Goal: Task Accomplishment & Management: Use online tool/utility

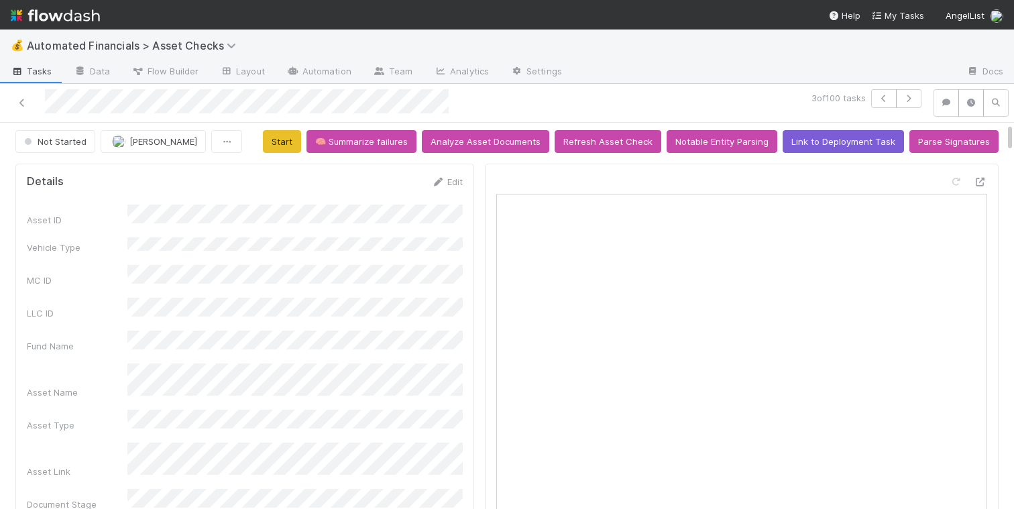
scroll to position [3, 0]
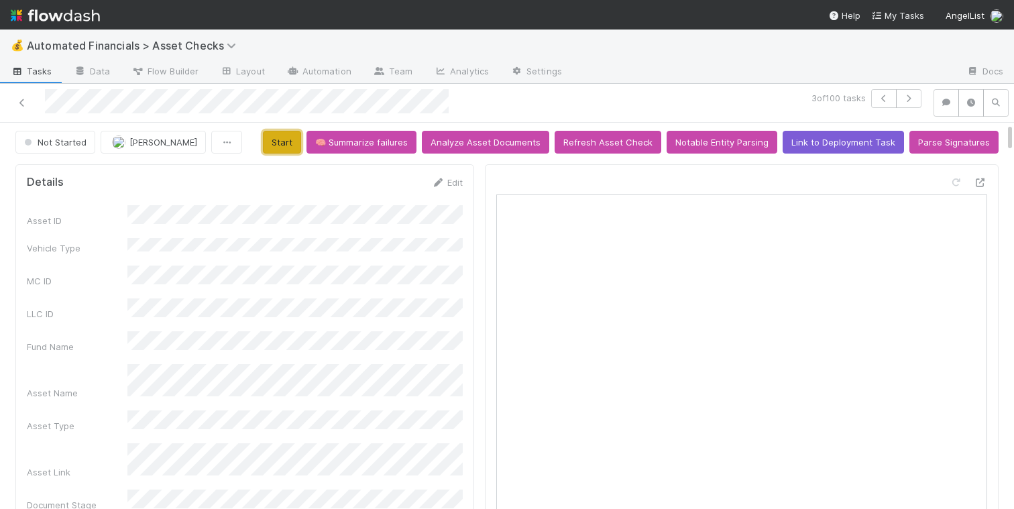
click at [296, 143] on button "Start" at bounding box center [282, 142] width 38 height 23
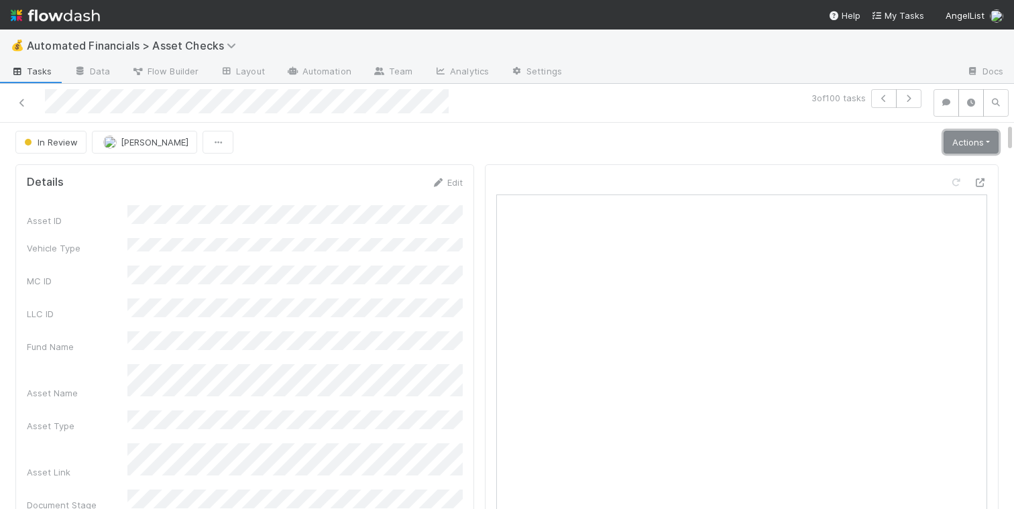
click at [972, 143] on link "Actions" at bounding box center [971, 142] width 55 height 23
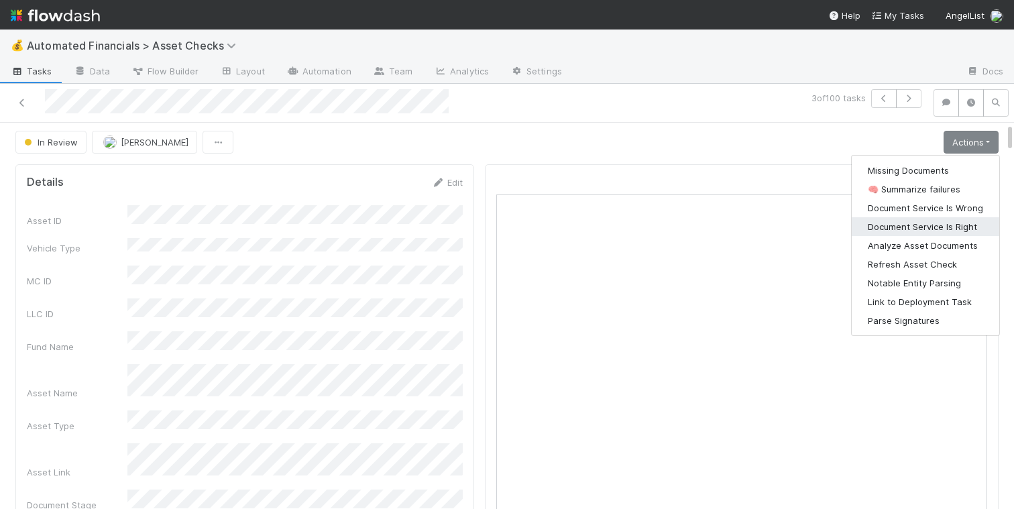
click at [935, 221] on button "Document Service Is Right" at bounding box center [926, 226] width 148 height 19
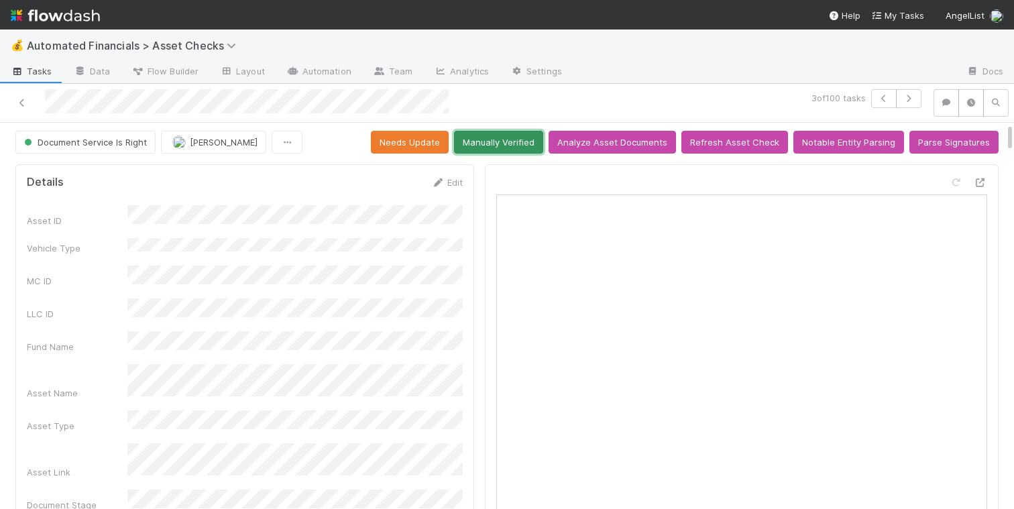
click at [527, 143] on button "Manually Verified" at bounding box center [498, 142] width 89 height 23
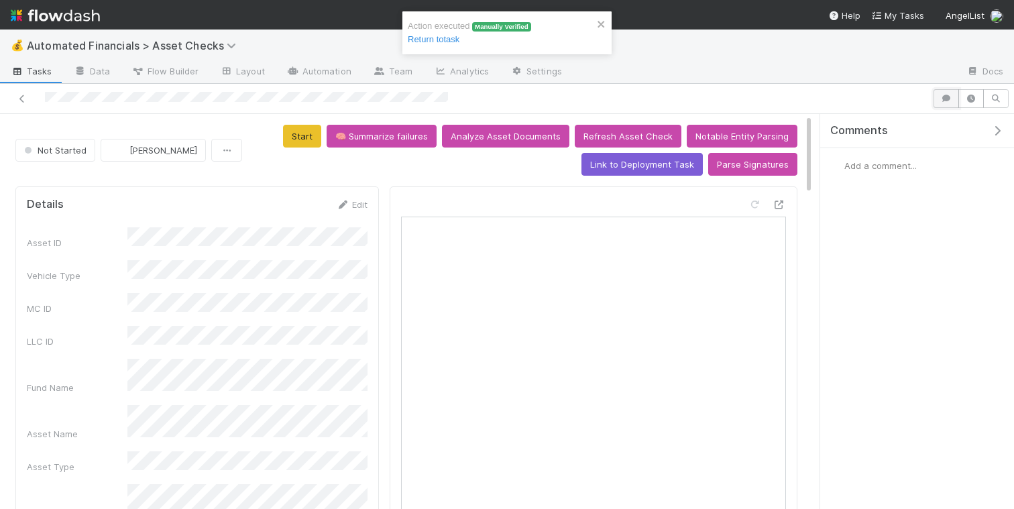
click at [949, 100] on icon "button" at bounding box center [946, 99] width 13 height 8
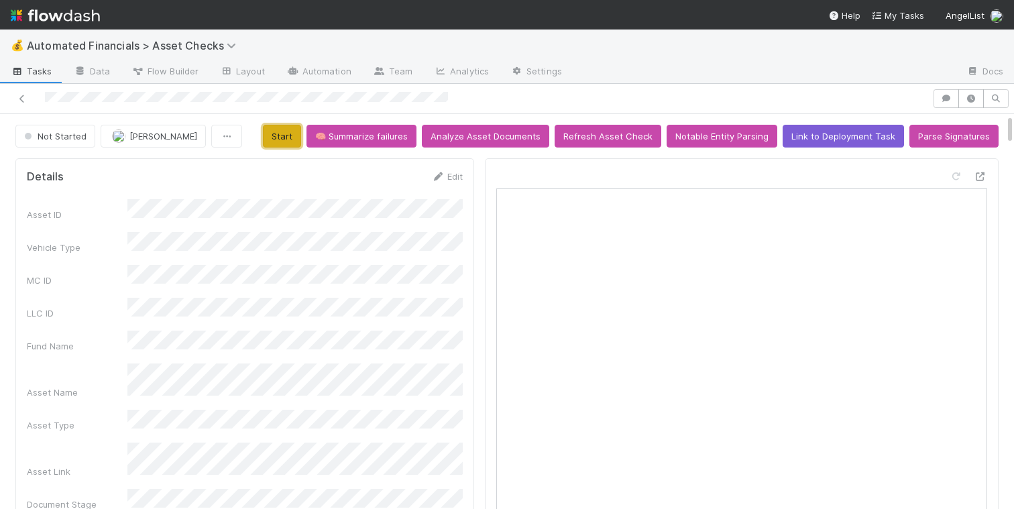
click at [301, 141] on button "Start" at bounding box center [282, 136] width 38 height 23
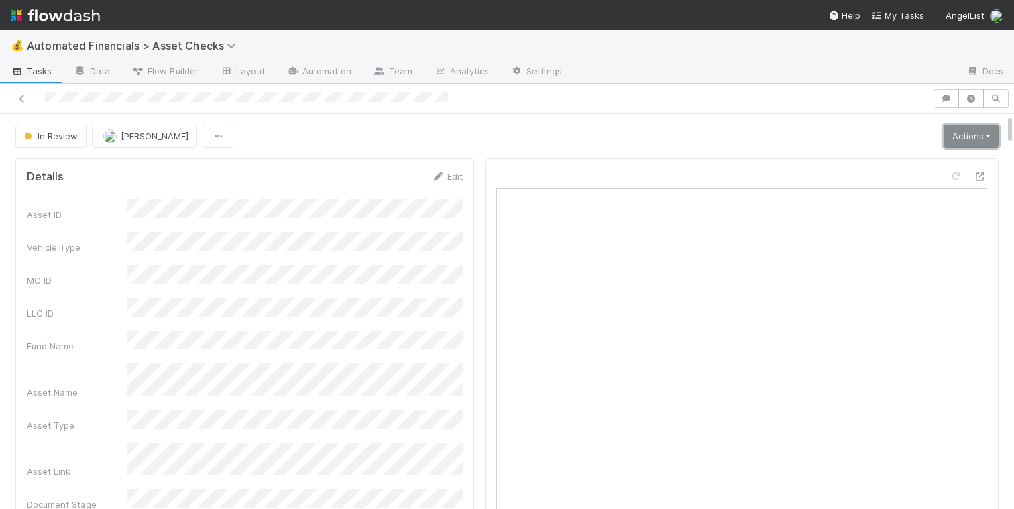
click at [970, 138] on link "Actions" at bounding box center [971, 136] width 55 height 23
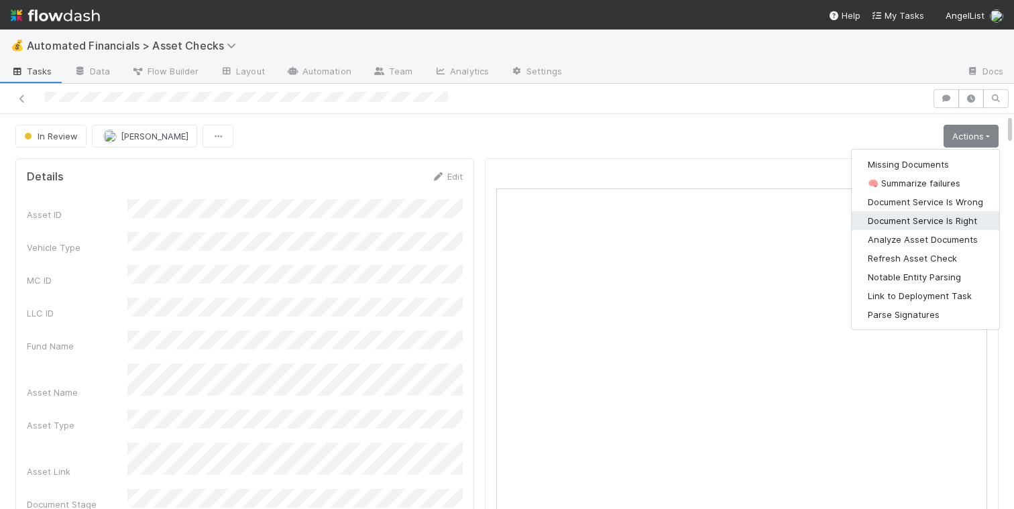
click at [898, 221] on button "Document Service Is Right" at bounding box center [926, 220] width 148 height 19
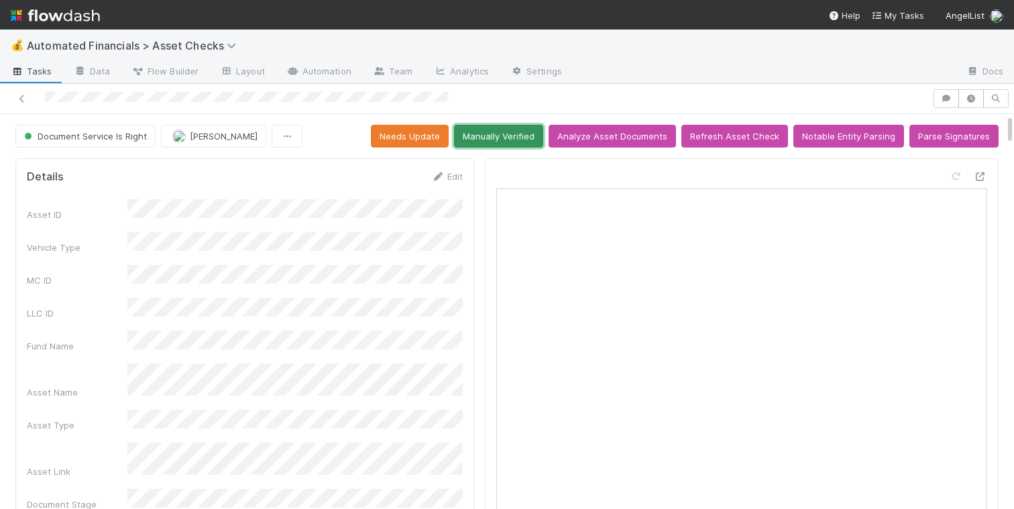
click at [531, 136] on button "Manually Verified" at bounding box center [498, 136] width 89 height 23
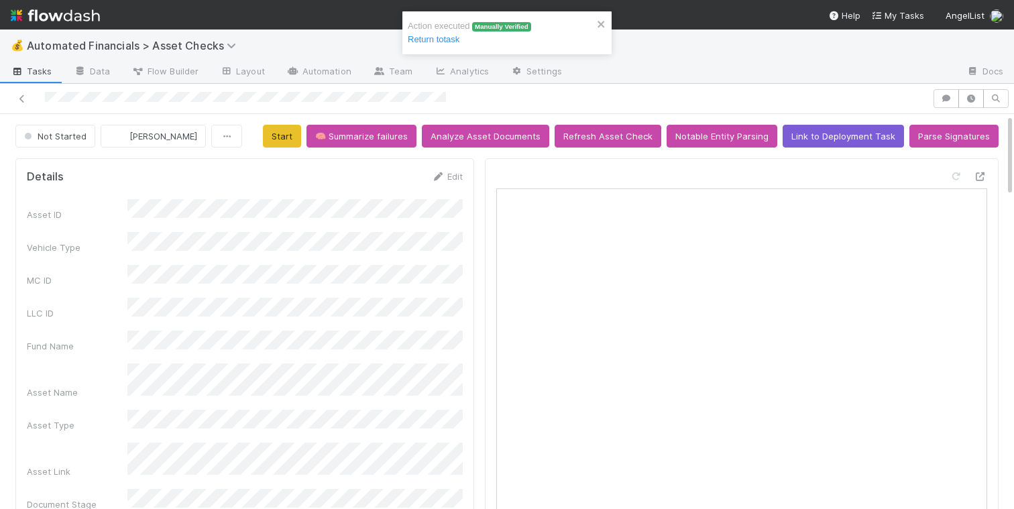
click at [23, 106] on div at bounding box center [466, 98] width 922 height 19
click at [21, 101] on icon at bounding box center [21, 99] width 13 height 9
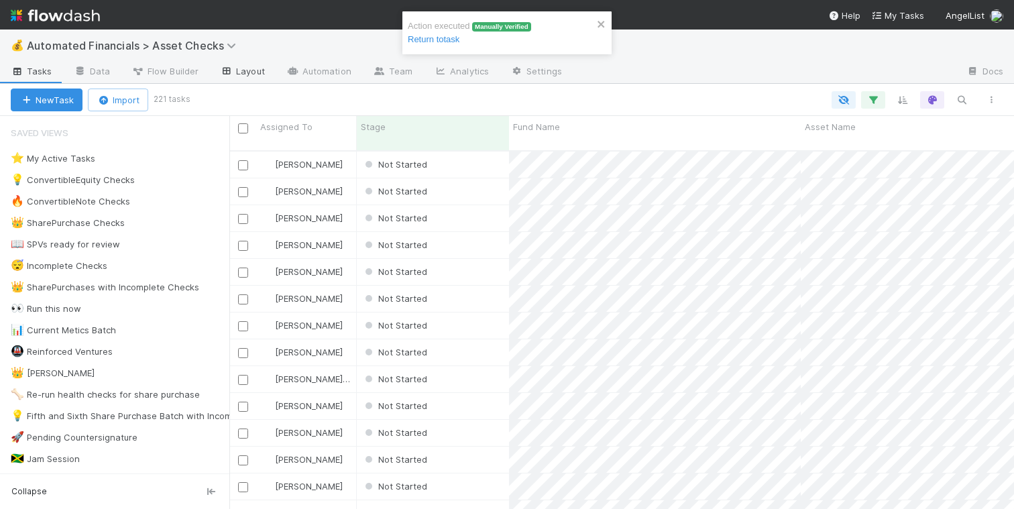
scroll to position [369, 785]
click at [178, 74] on span "Flow Builder" at bounding box center [165, 70] width 67 height 13
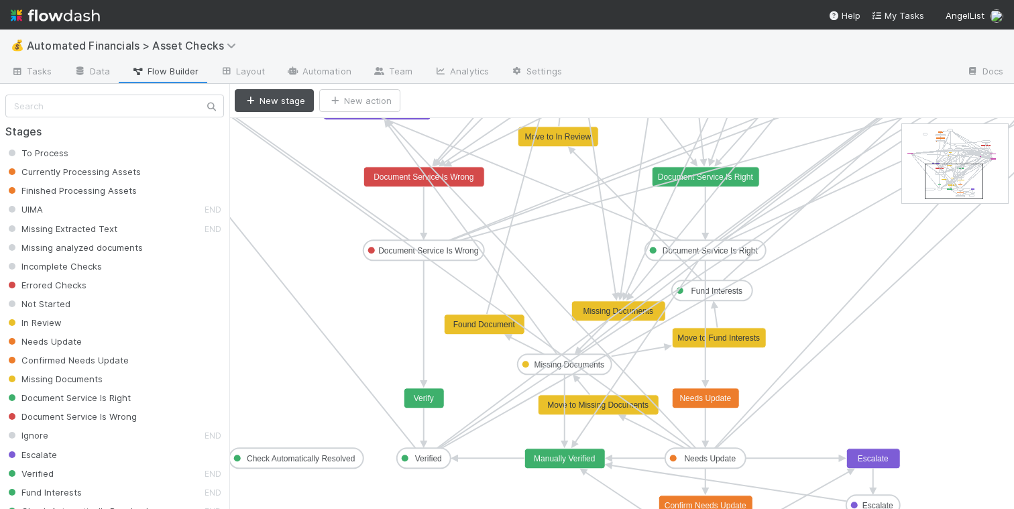
drag, startPoint x: 933, startPoint y: 145, endPoint x: 956, endPoint y: 184, distance: 45.1
drag, startPoint x: 422, startPoint y: 380, endPoint x: 548, endPoint y: 427, distance: 134.8
drag, startPoint x: 426, startPoint y: 386, endPoint x: 484, endPoint y: 400, distance: 59.4
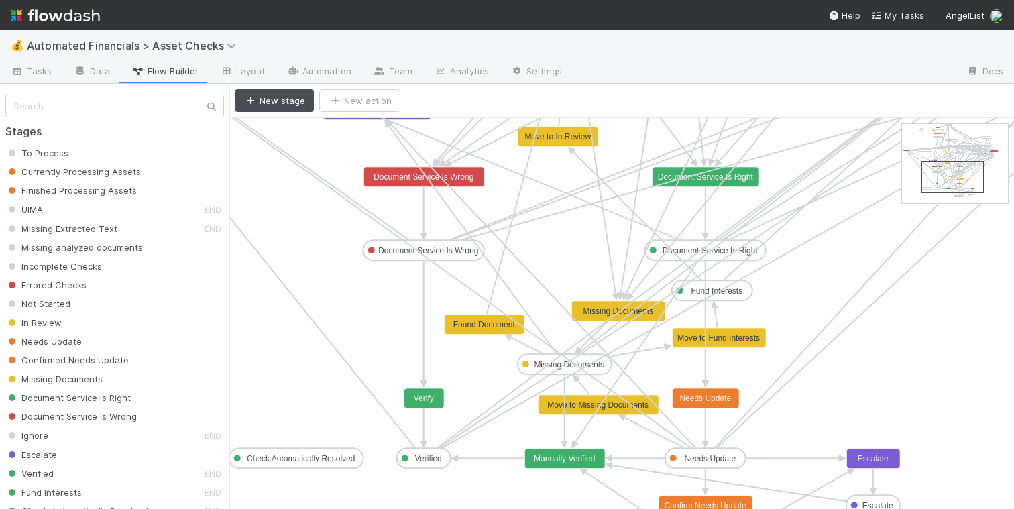
click at [422, 382] on icon at bounding box center [423, 383] width 5 height 5
drag, startPoint x: 423, startPoint y: 388, endPoint x: 541, endPoint y: 456, distance: 135.6
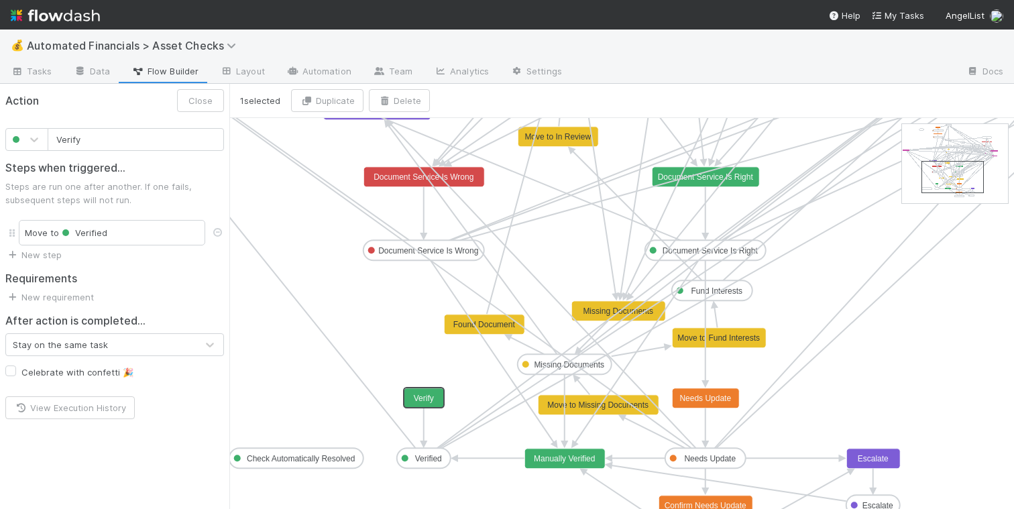
click at [428, 400] on text "Verify" at bounding box center [424, 398] width 20 height 9
click at [404, 101] on button "Delete" at bounding box center [399, 100] width 61 height 23
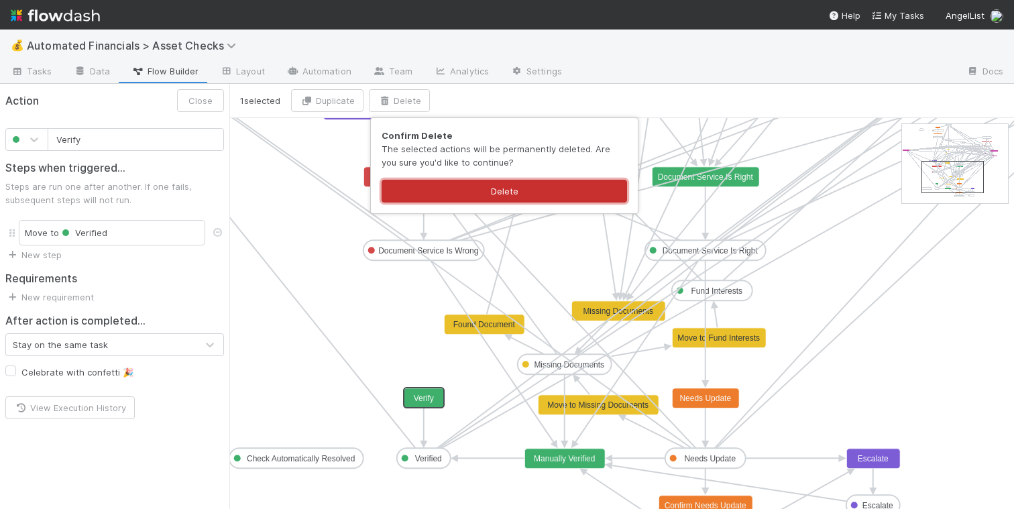
click at [513, 195] on button "Delete" at bounding box center [505, 191] width 246 height 23
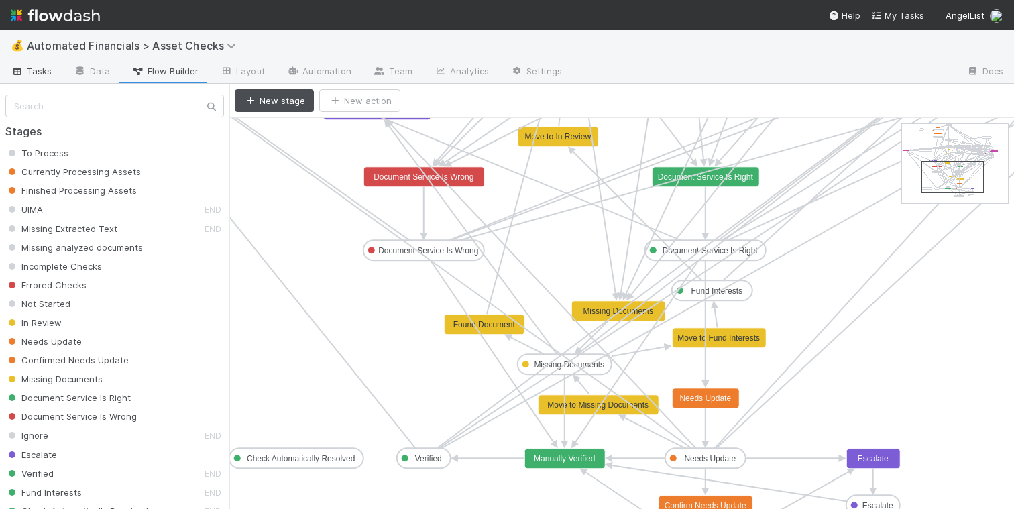
click at [40, 71] on span "Tasks" at bounding box center [32, 70] width 42 height 13
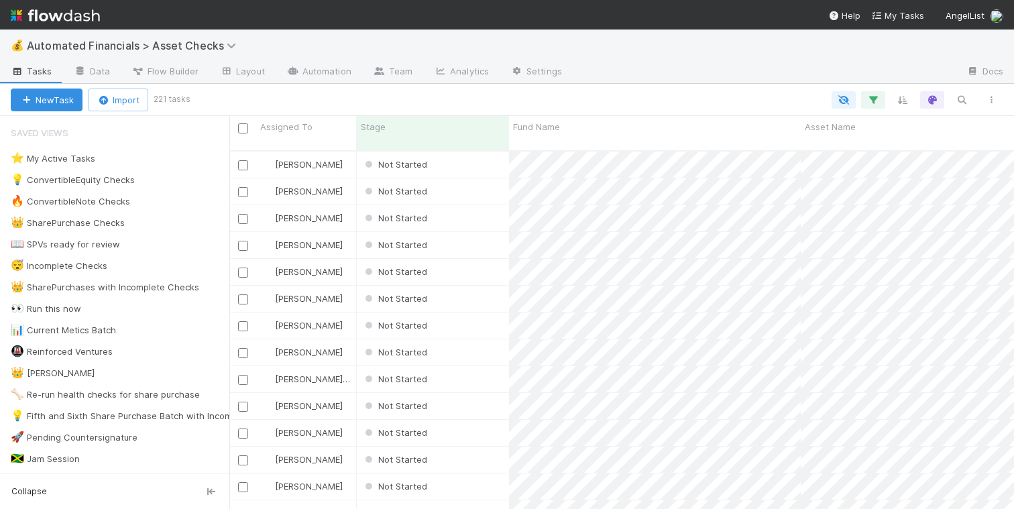
scroll to position [369, 785]
click at [449, 205] on div "Not Started" at bounding box center [433, 218] width 152 height 26
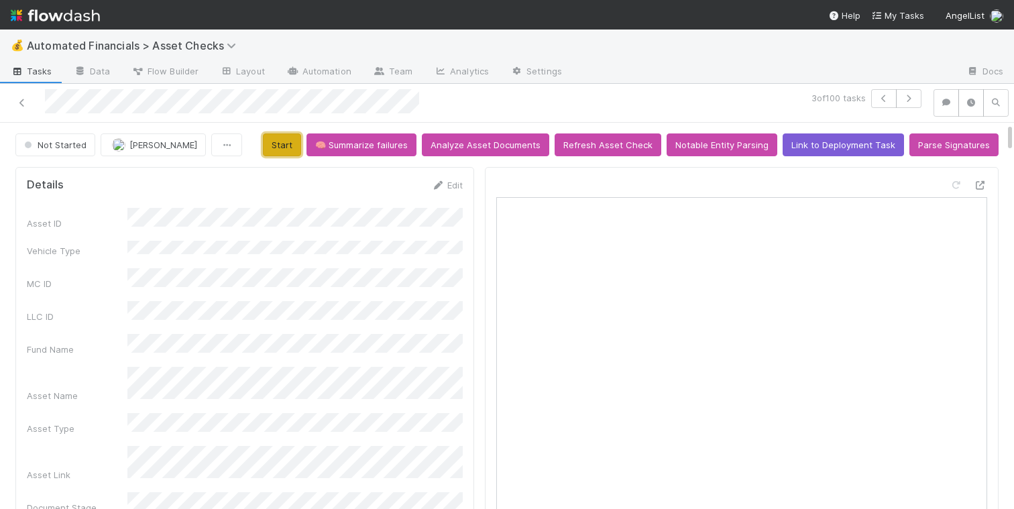
click at [295, 144] on button "Start" at bounding box center [282, 145] width 38 height 23
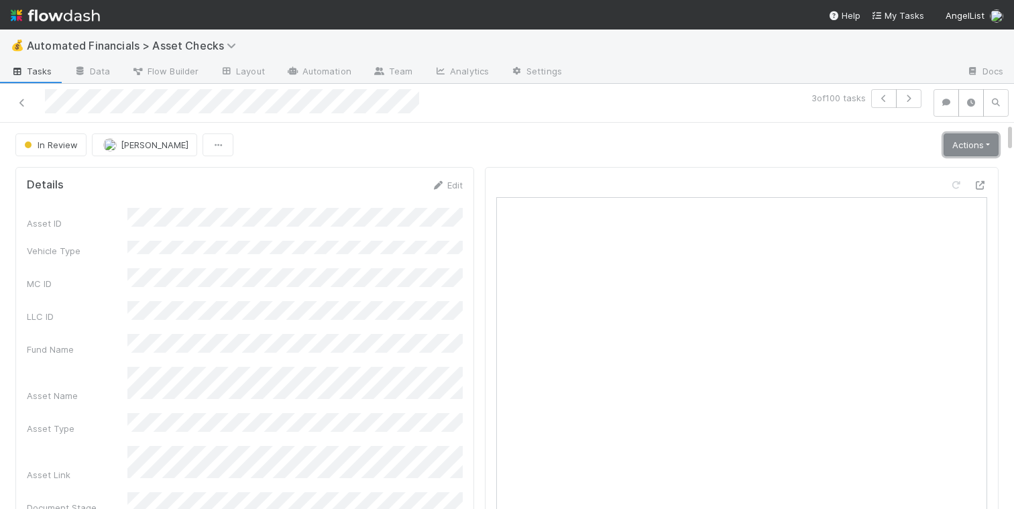
click at [959, 149] on link "Actions" at bounding box center [971, 145] width 55 height 23
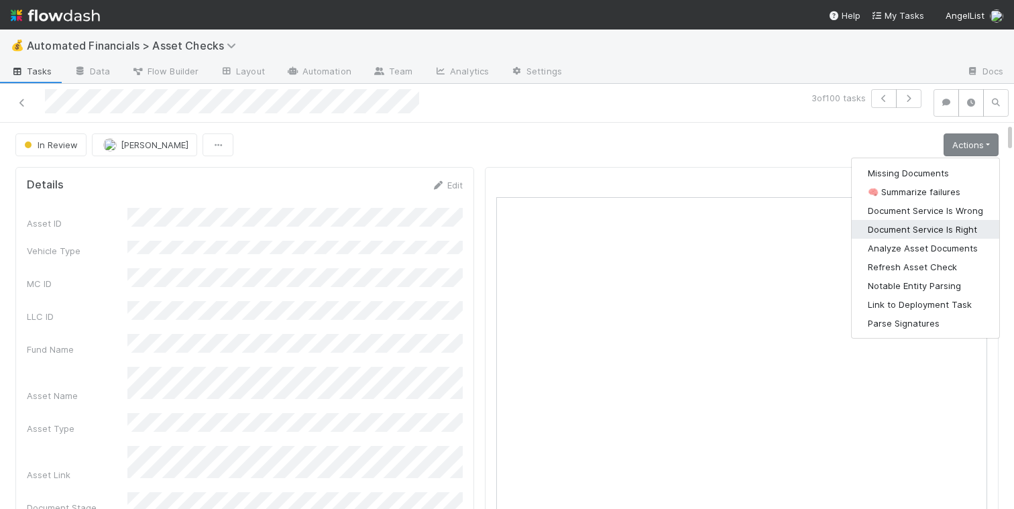
click at [936, 224] on button "Document Service Is Right" at bounding box center [926, 229] width 148 height 19
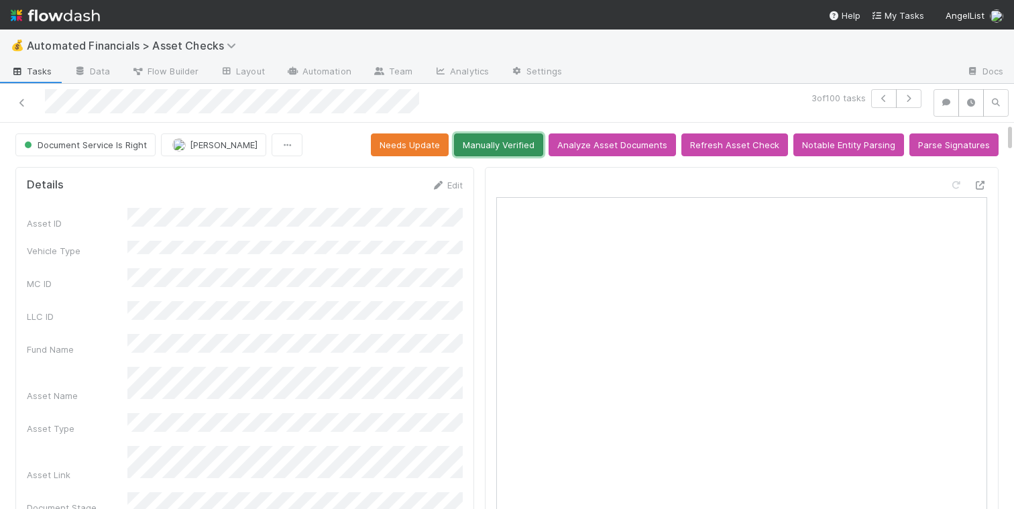
click at [514, 149] on button "Manually Verified" at bounding box center [498, 145] width 89 height 23
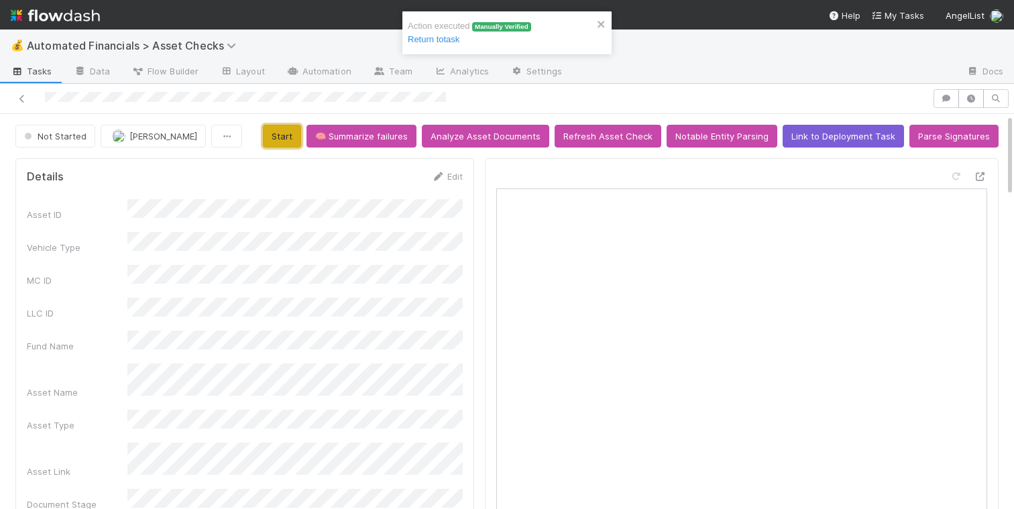
click at [301, 137] on button "Start" at bounding box center [282, 136] width 38 height 23
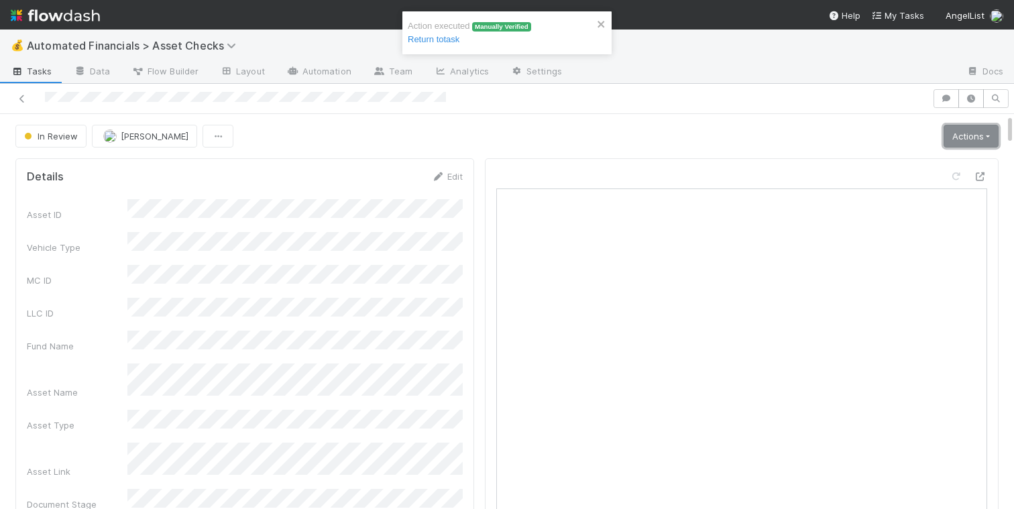
click at [959, 141] on link "Actions" at bounding box center [971, 136] width 55 height 23
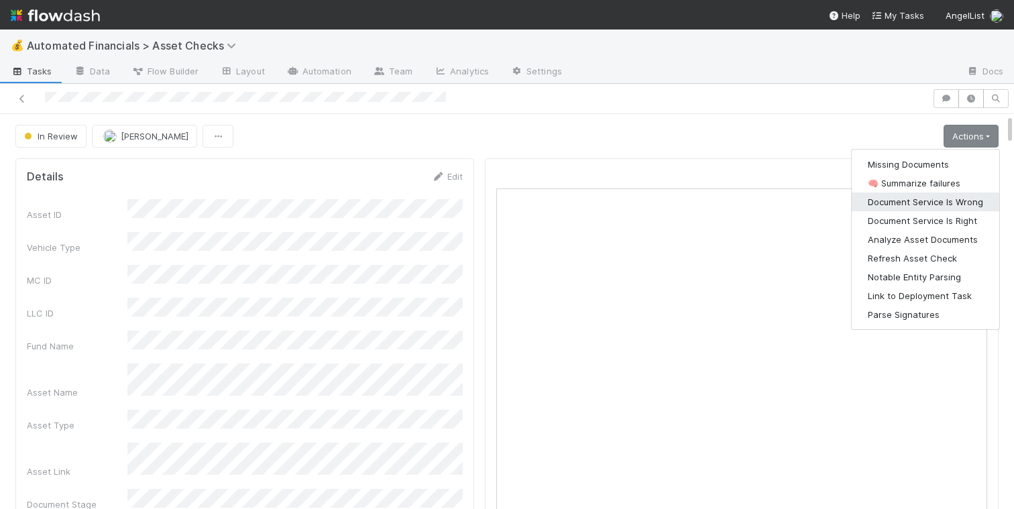
click at [930, 203] on button "Document Service Is Wrong" at bounding box center [926, 202] width 148 height 19
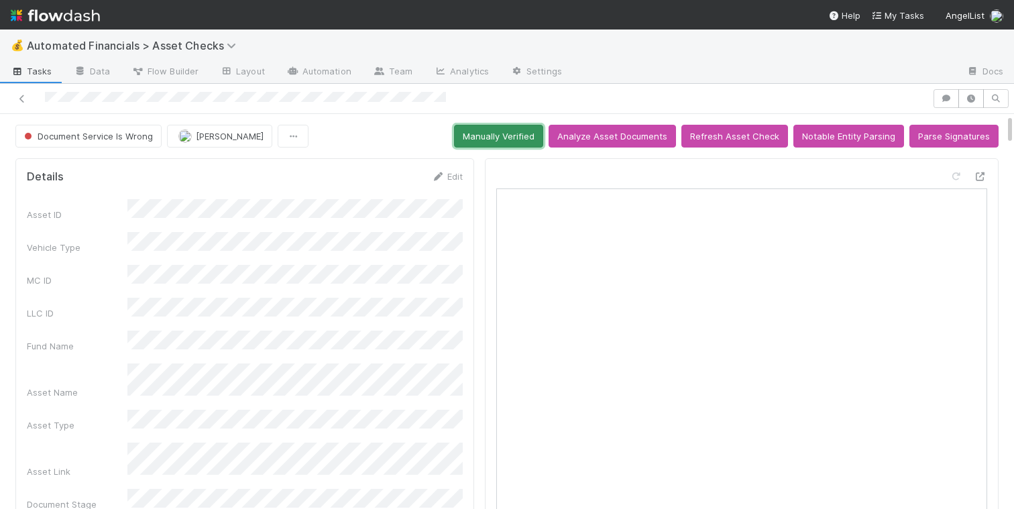
click at [535, 142] on button "Manually Verified" at bounding box center [498, 136] width 89 height 23
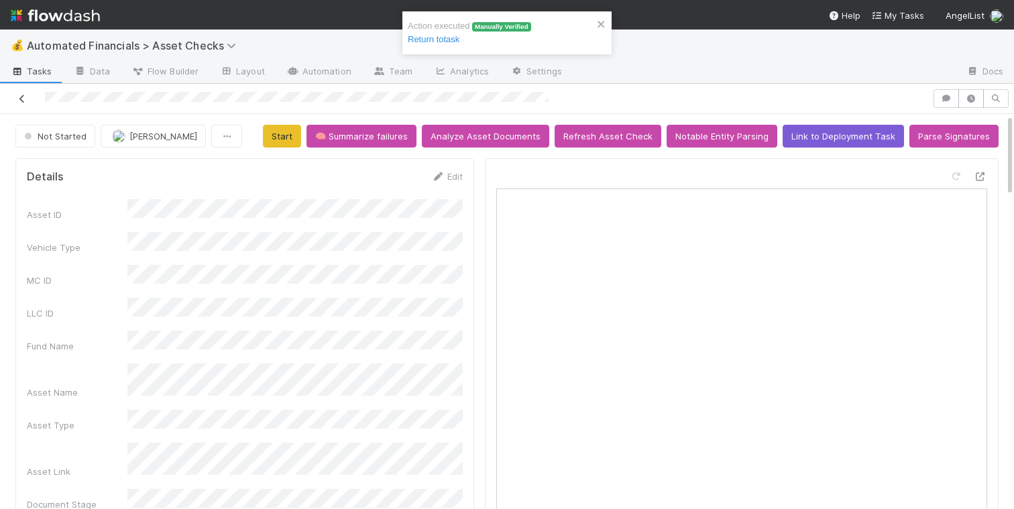
click at [23, 101] on icon at bounding box center [21, 99] width 13 height 9
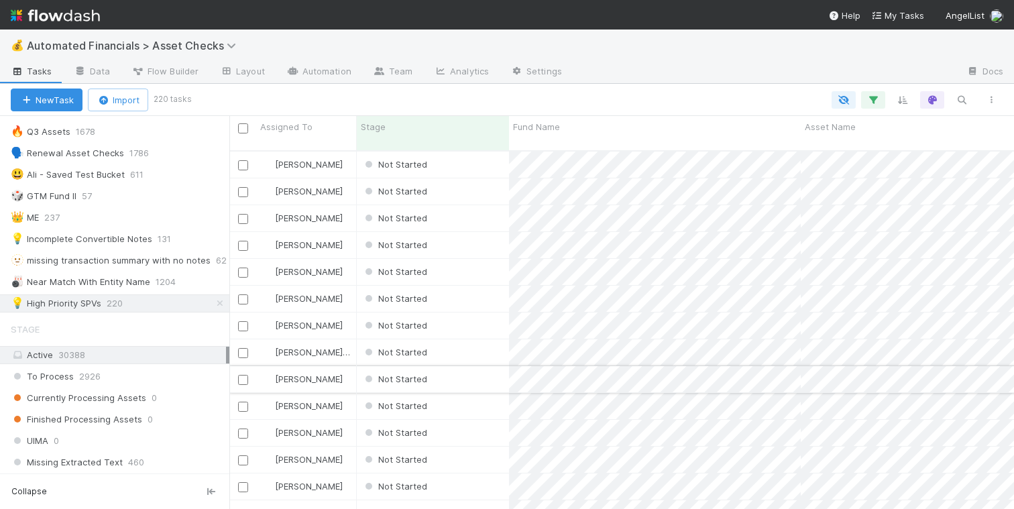
click at [456, 370] on div "Not Started" at bounding box center [433, 379] width 152 height 26
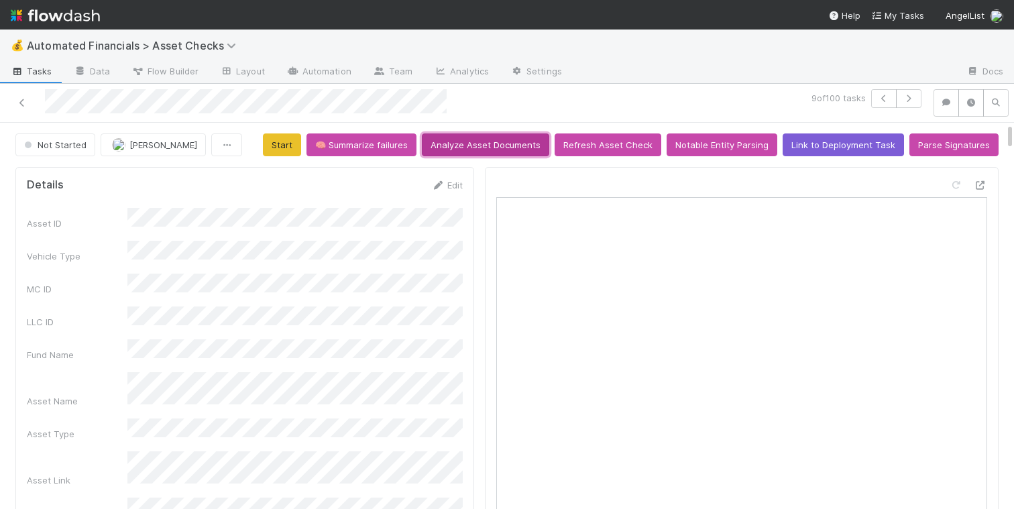
click at [481, 146] on button "Analyze Asset Documents" at bounding box center [485, 145] width 127 height 23
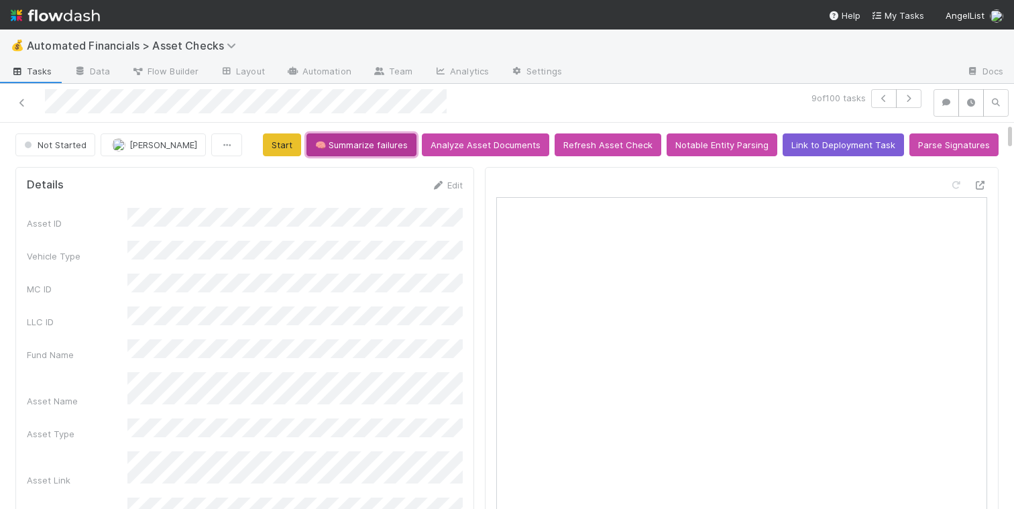
click at [382, 149] on button "🧠 Summarize failures" at bounding box center [362, 145] width 110 height 23
click at [301, 149] on button "Start" at bounding box center [282, 145] width 38 height 23
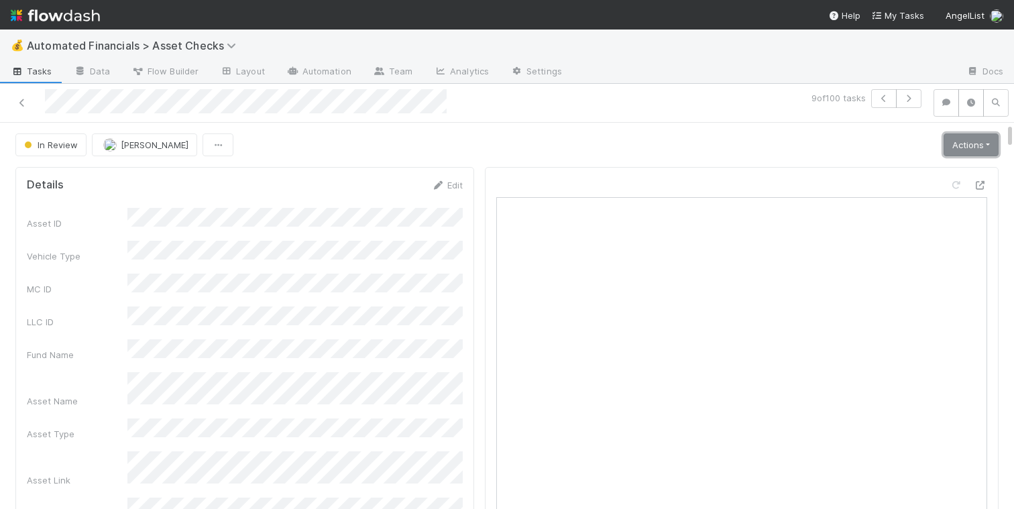
click at [957, 146] on link "Actions" at bounding box center [971, 145] width 55 height 23
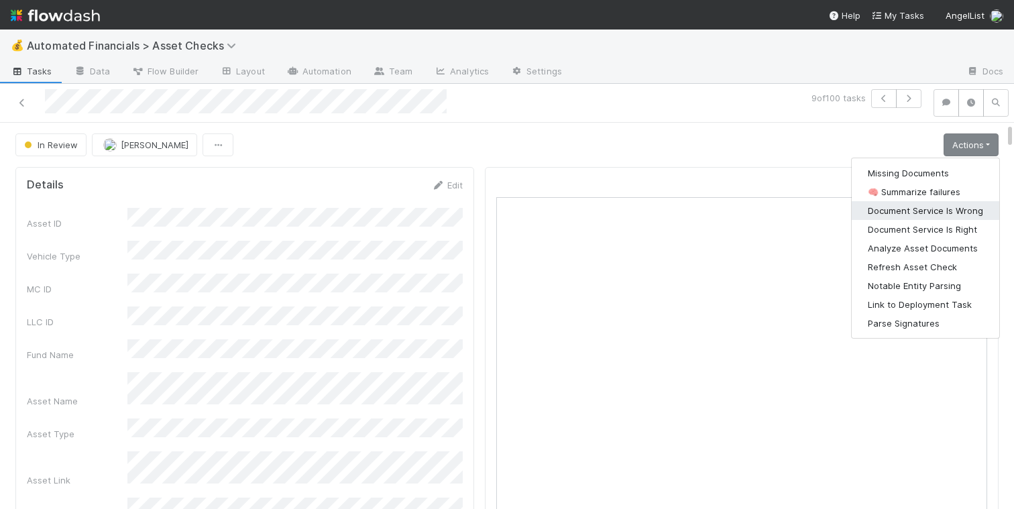
click at [935, 207] on button "Document Service Is Wrong" at bounding box center [926, 210] width 148 height 19
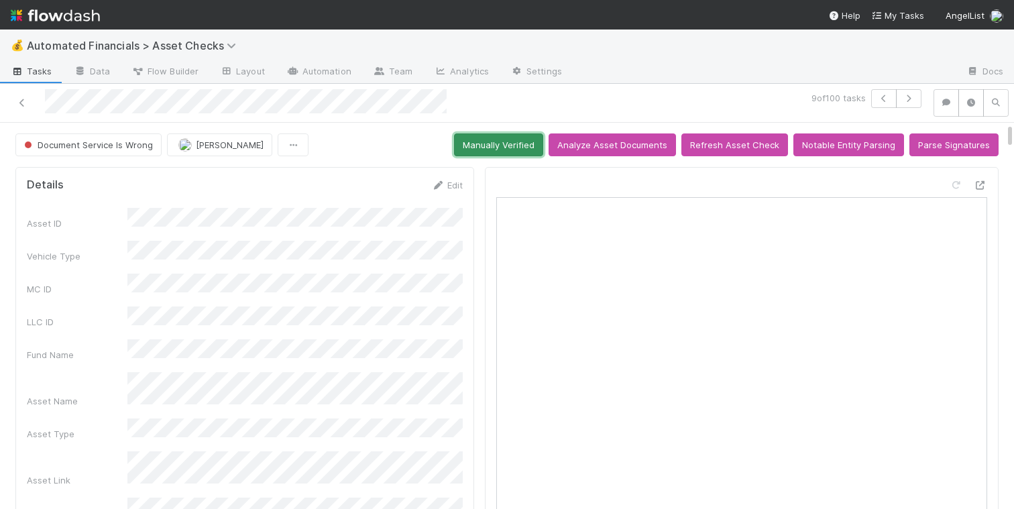
click at [486, 138] on button "Manually Verified" at bounding box center [498, 145] width 89 height 23
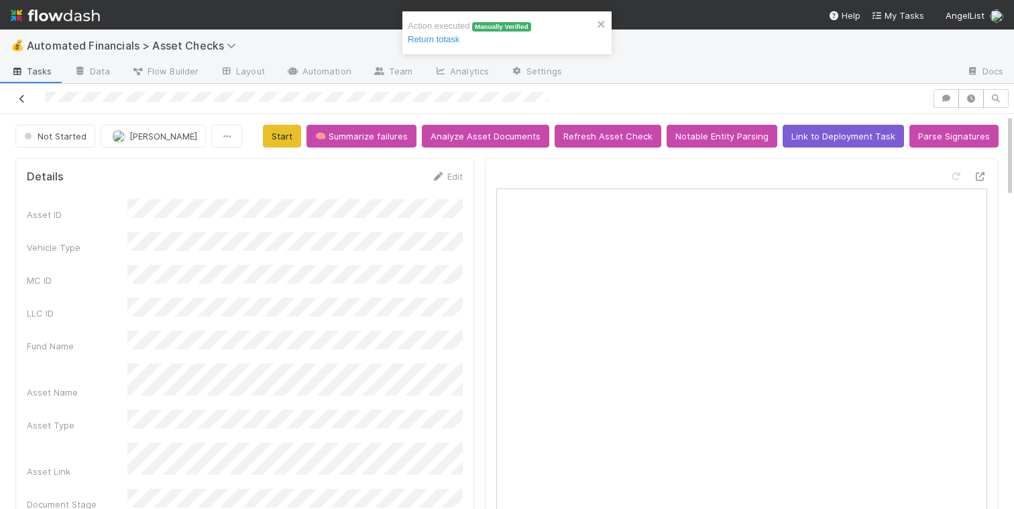
click at [24, 97] on icon at bounding box center [21, 99] width 13 height 9
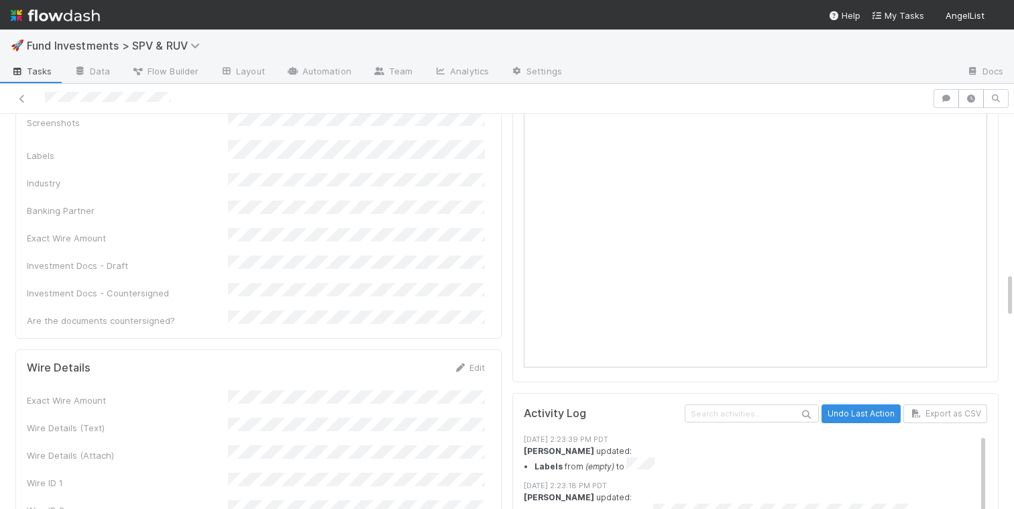
scroll to position [1400, 0]
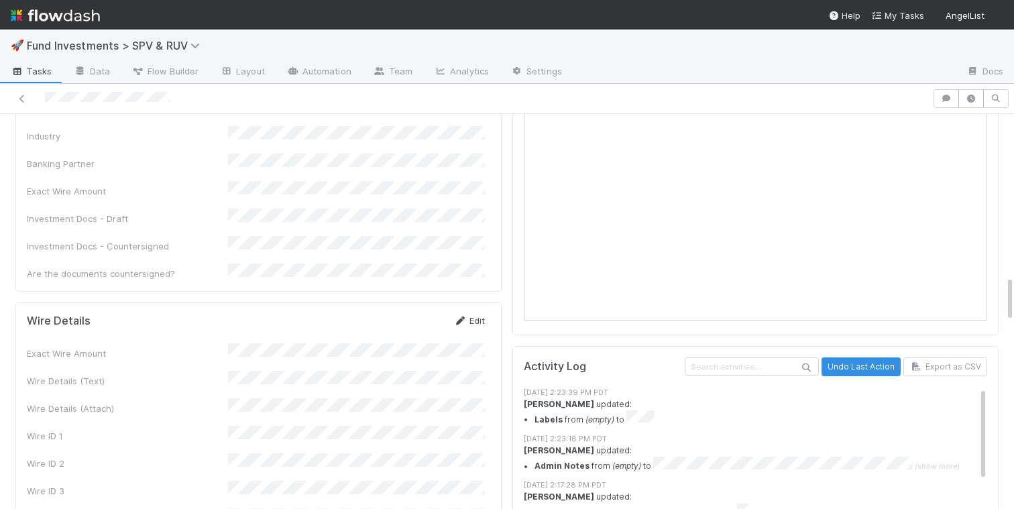
click at [480, 315] on link "Edit" at bounding box center [470, 320] width 32 height 11
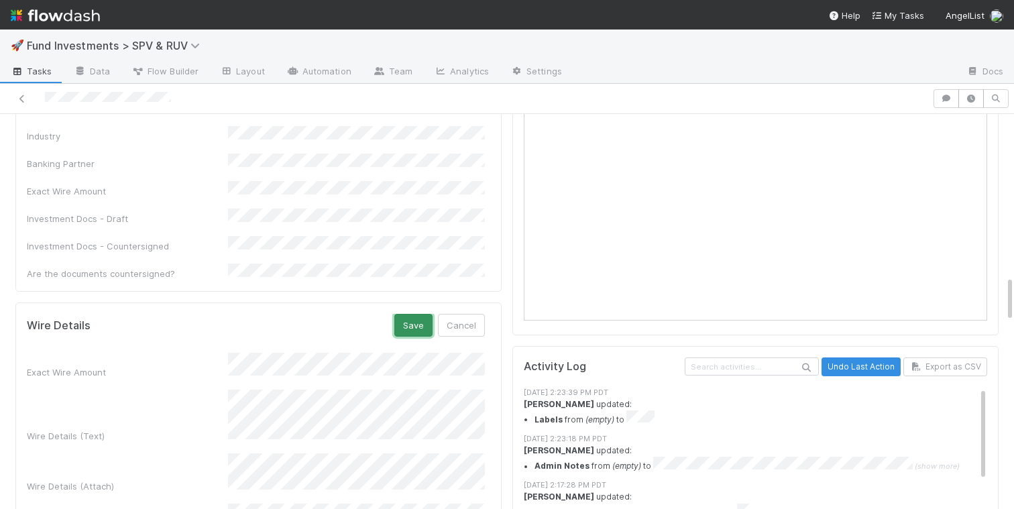
click at [416, 314] on button "Save" at bounding box center [414, 325] width 38 height 23
